Goal: Find specific page/section: Find specific page/section

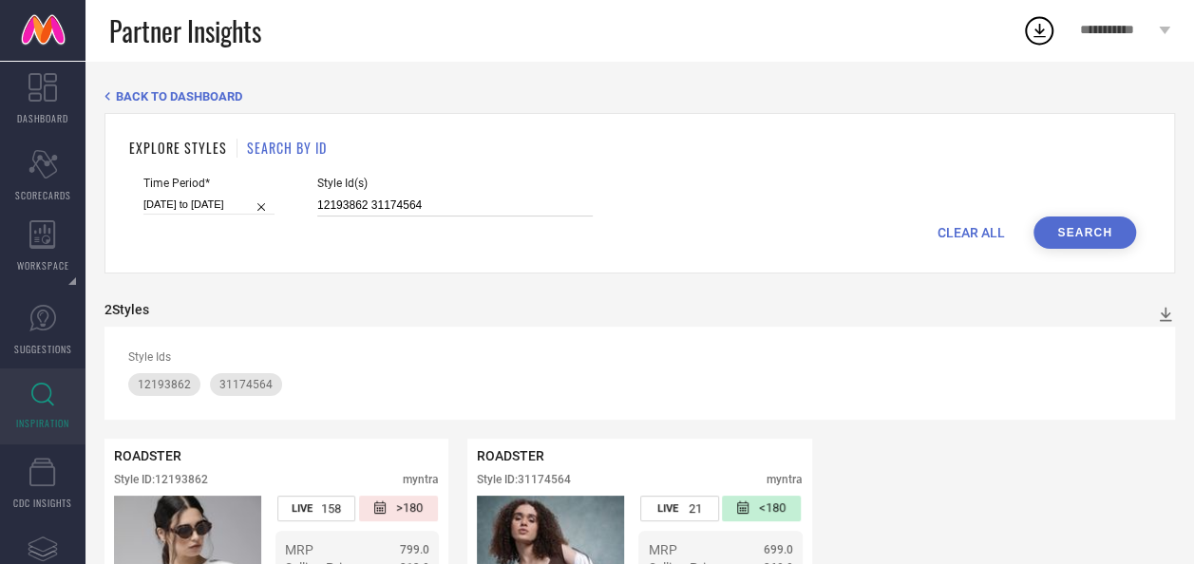
click at [393, 198] on input "12193862 31174564" at bounding box center [455, 206] width 276 height 22
paste input "31174491 31697247 2519787 11976808 31697150 31697168 31697158 31174329 31174528…"
type input "31174491 31697247 2519787 11976808 31697150 31697168 31697158 31174329 31174528…"
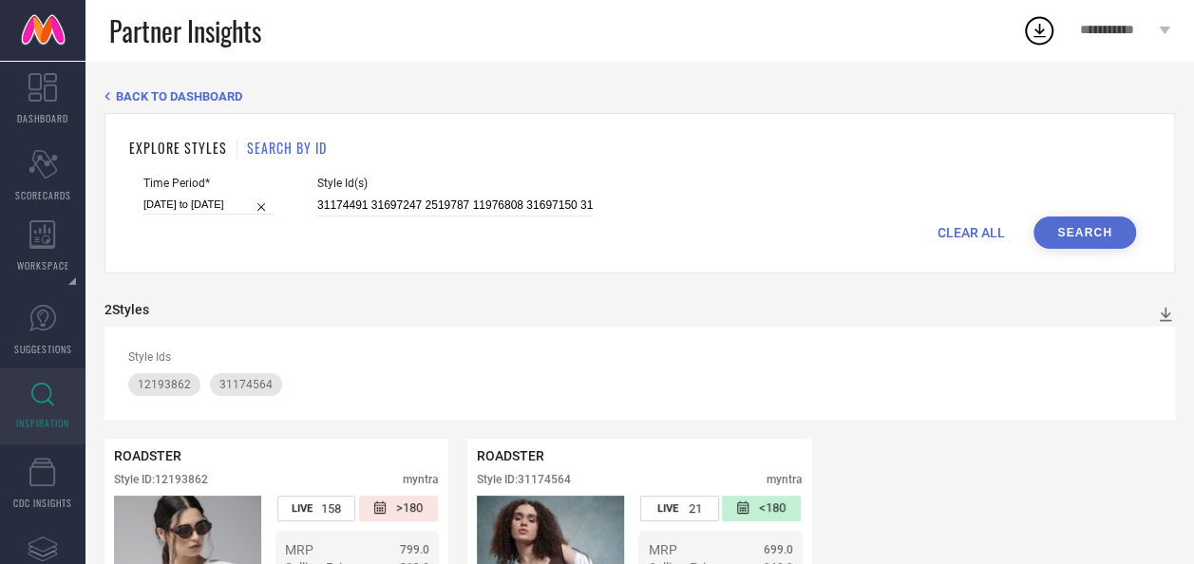
click at [1068, 239] on button "Search" at bounding box center [1085, 233] width 103 height 32
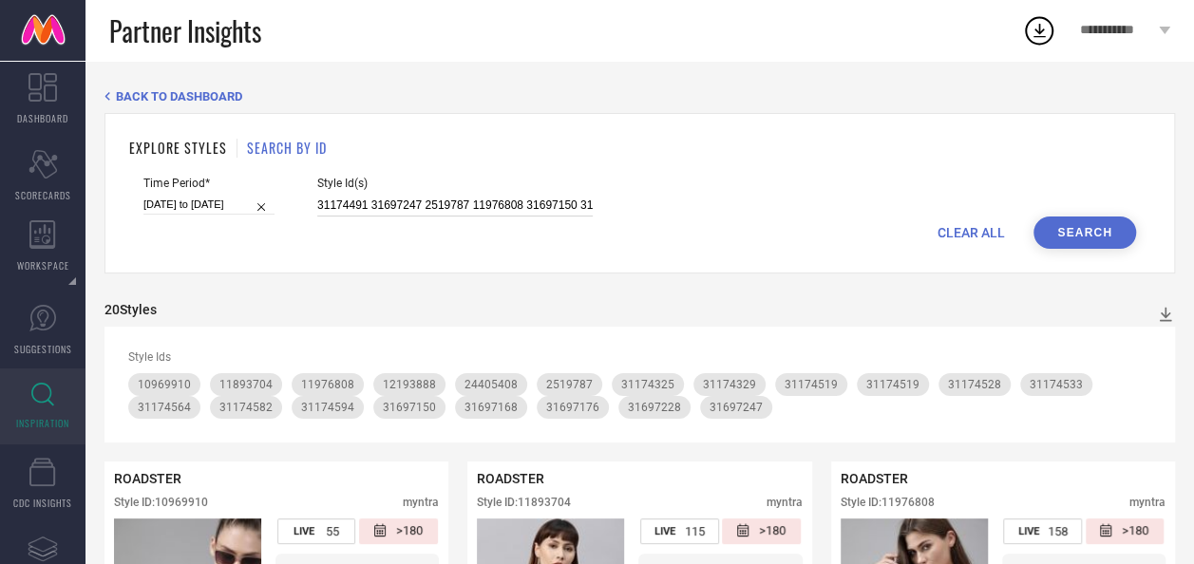
click at [470, 205] on input "31174491 31697247 2519787 11976808 31697150 31697168 31697158 31174329 31174528…" at bounding box center [455, 206] width 276 height 22
paste input "594 31174582 31174564 31174533 31174528 31174519 31174491 11976808 32110645 316…"
click at [1056, 229] on button "Search" at bounding box center [1085, 233] width 103 height 32
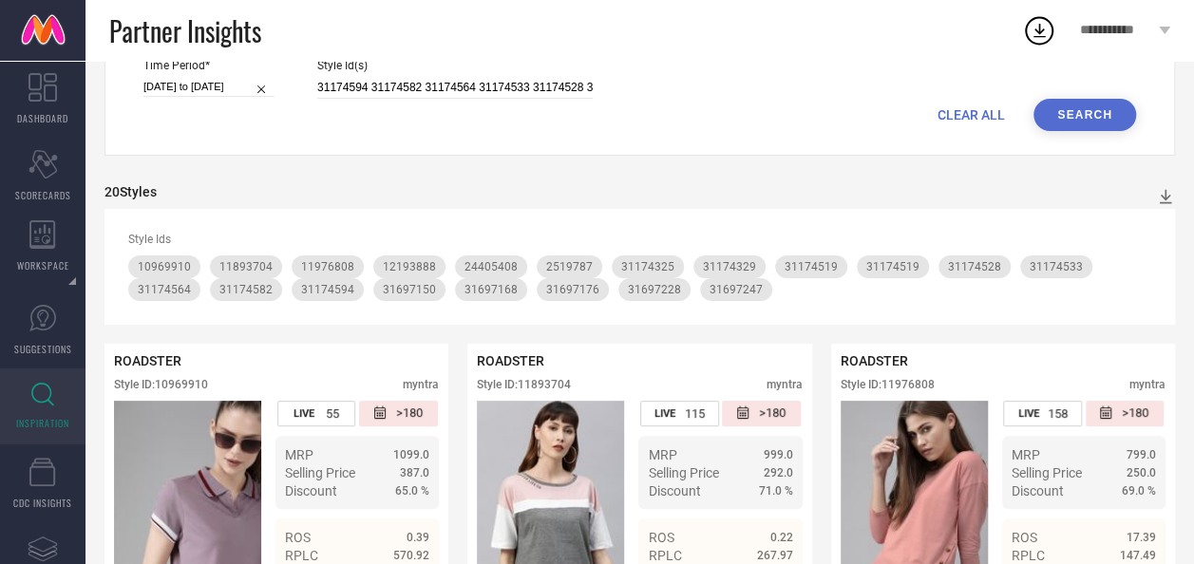
scroll to position [49, 0]
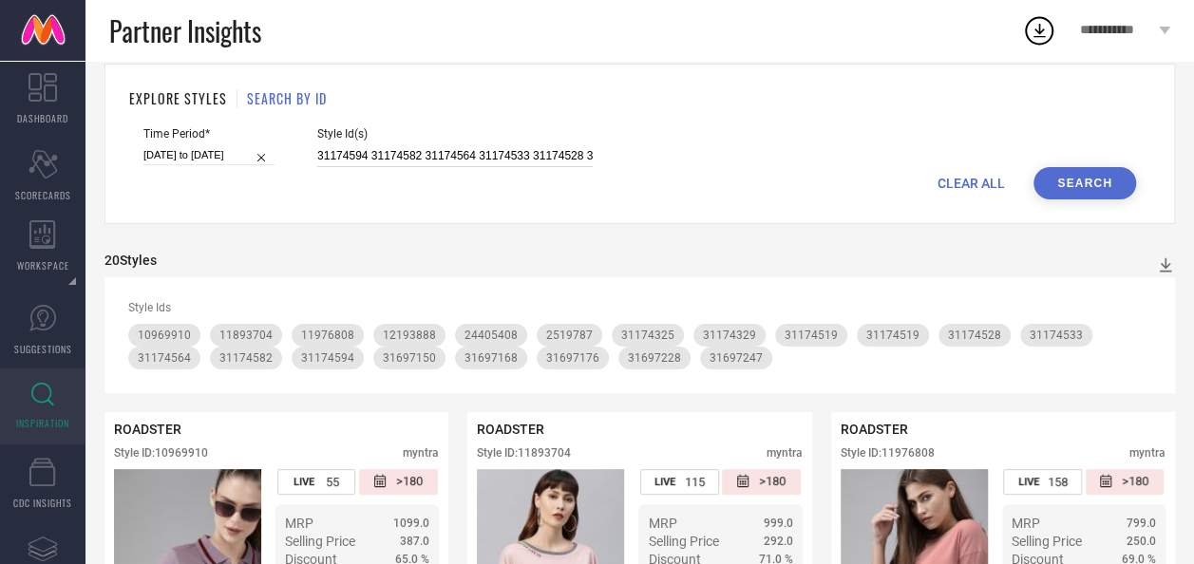
click at [443, 157] on input "31174594 31174582 31174564 31174533 31174528 31174519 31174491 11976808 3211064…" at bounding box center [455, 156] width 276 height 22
paste input "721450 31174557 31174535 31174499 31174498 28118334 24573744 24573728 24573650 …"
type input "31721450 31174557 31174535 31174499 31174498 28118334 24573744 24573728 2457365…"
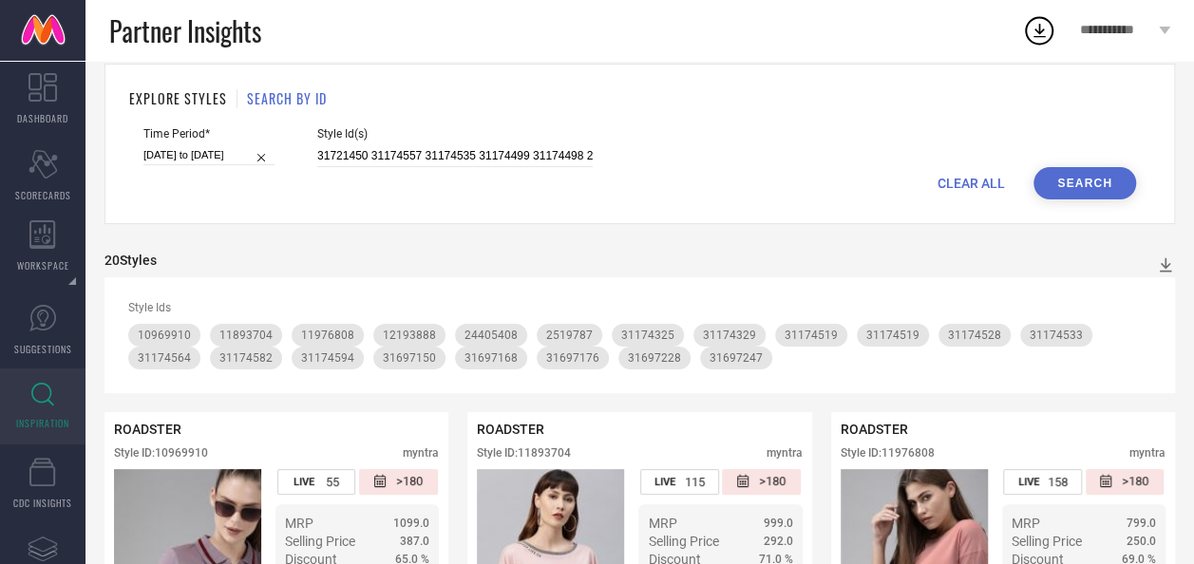
click at [1053, 179] on button "Search" at bounding box center [1085, 183] width 103 height 32
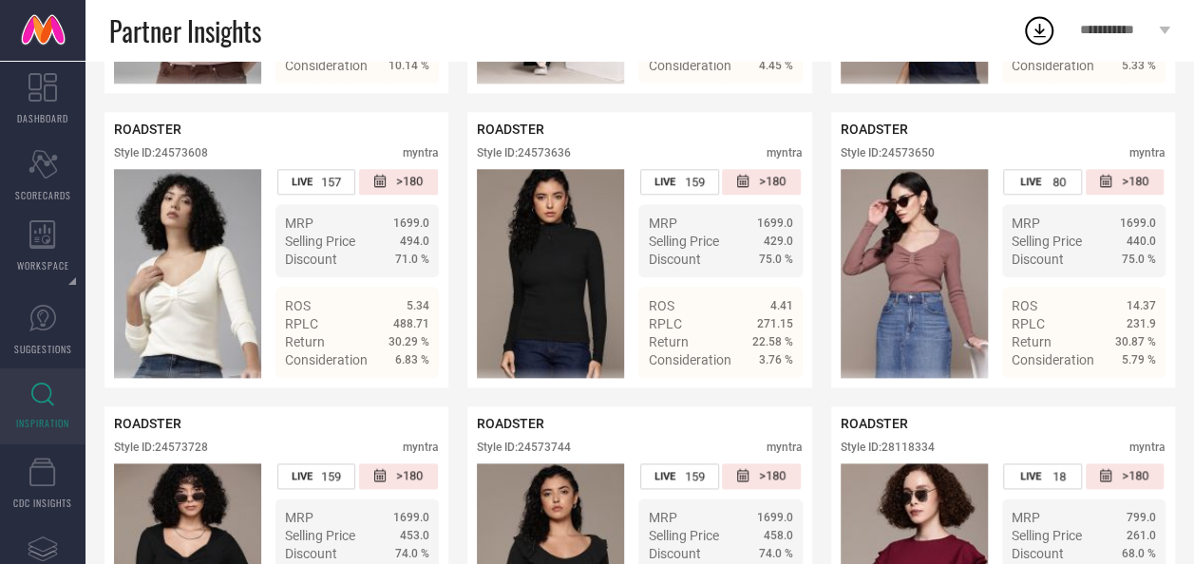
scroll to position [938, 0]
